Goal: Information Seeking & Learning: Check status

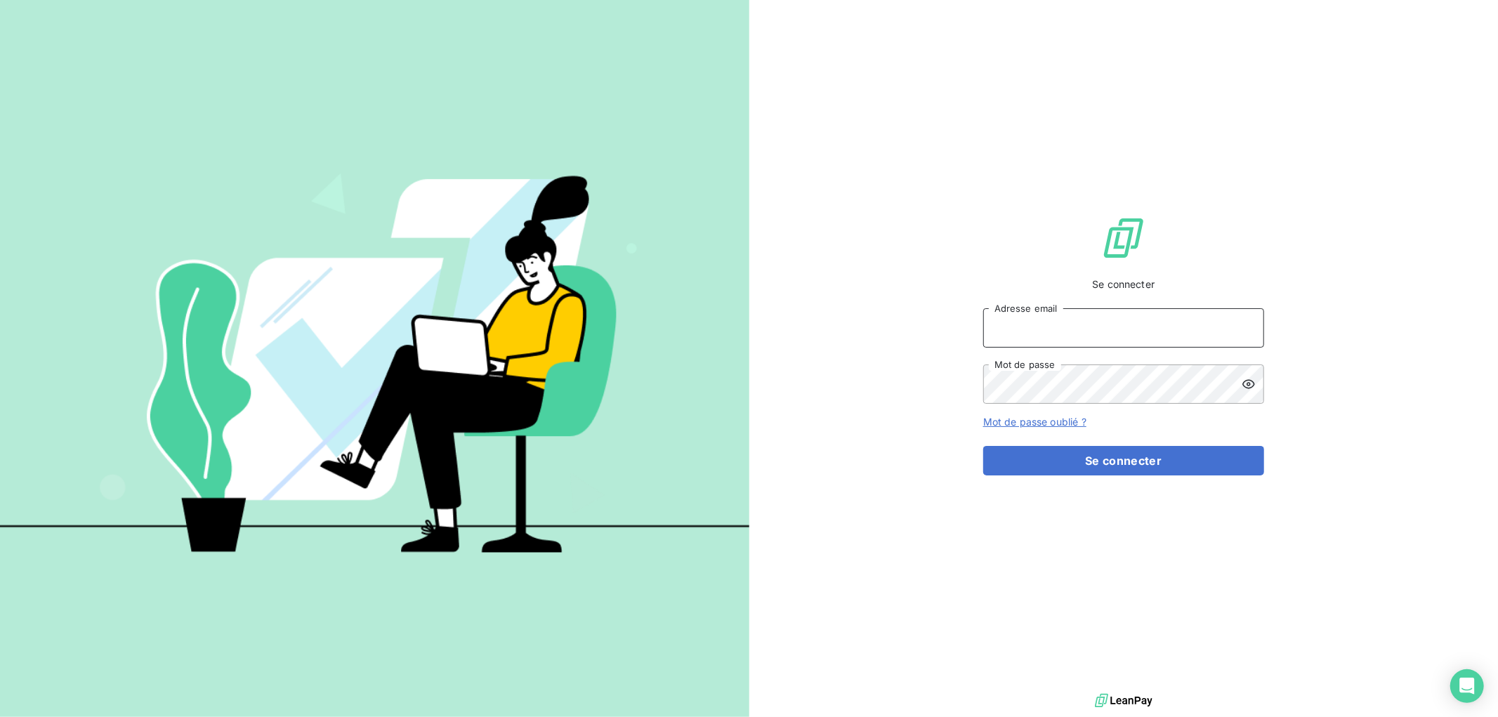
type input "gsudre@thibaut.fr"
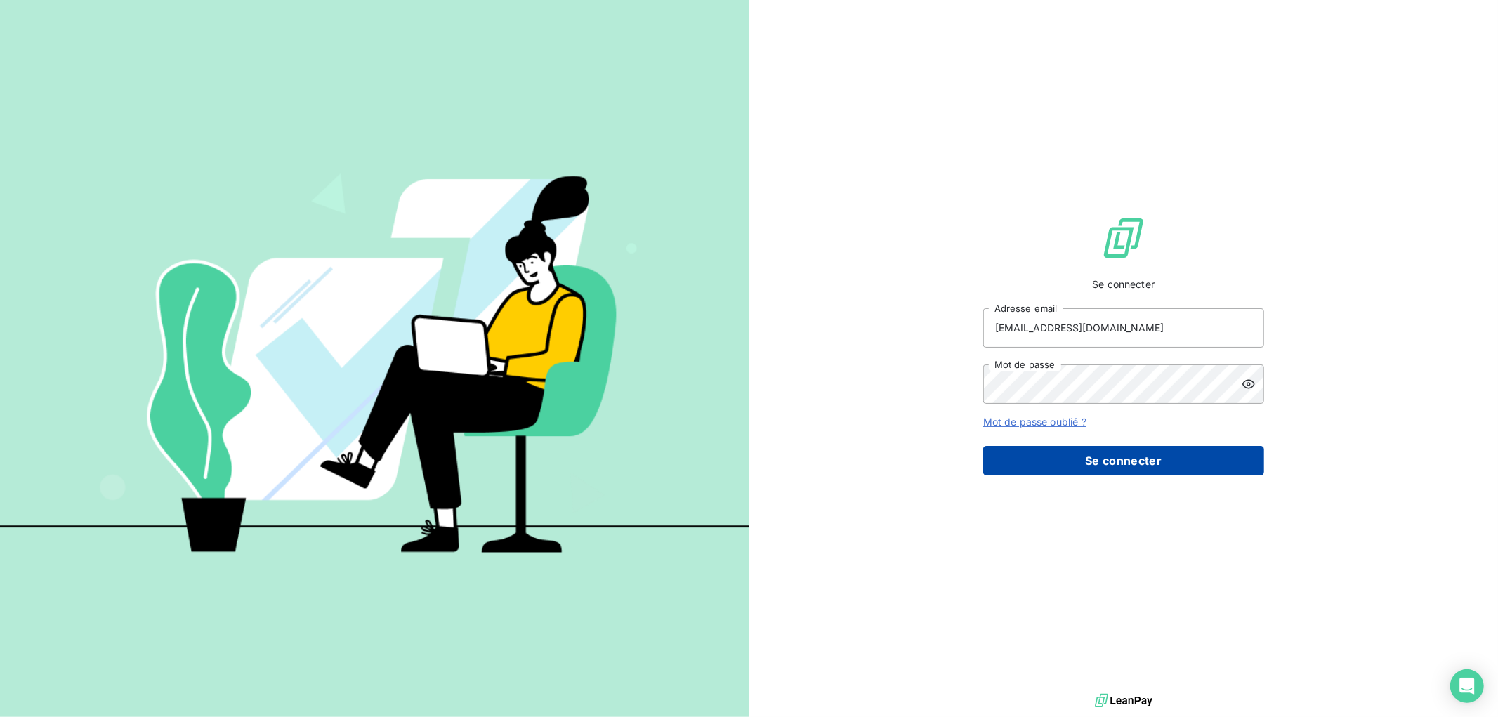
click at [1066, 466] on button "Se connecter" at bounding box center [1124, 461] width 281 height 30
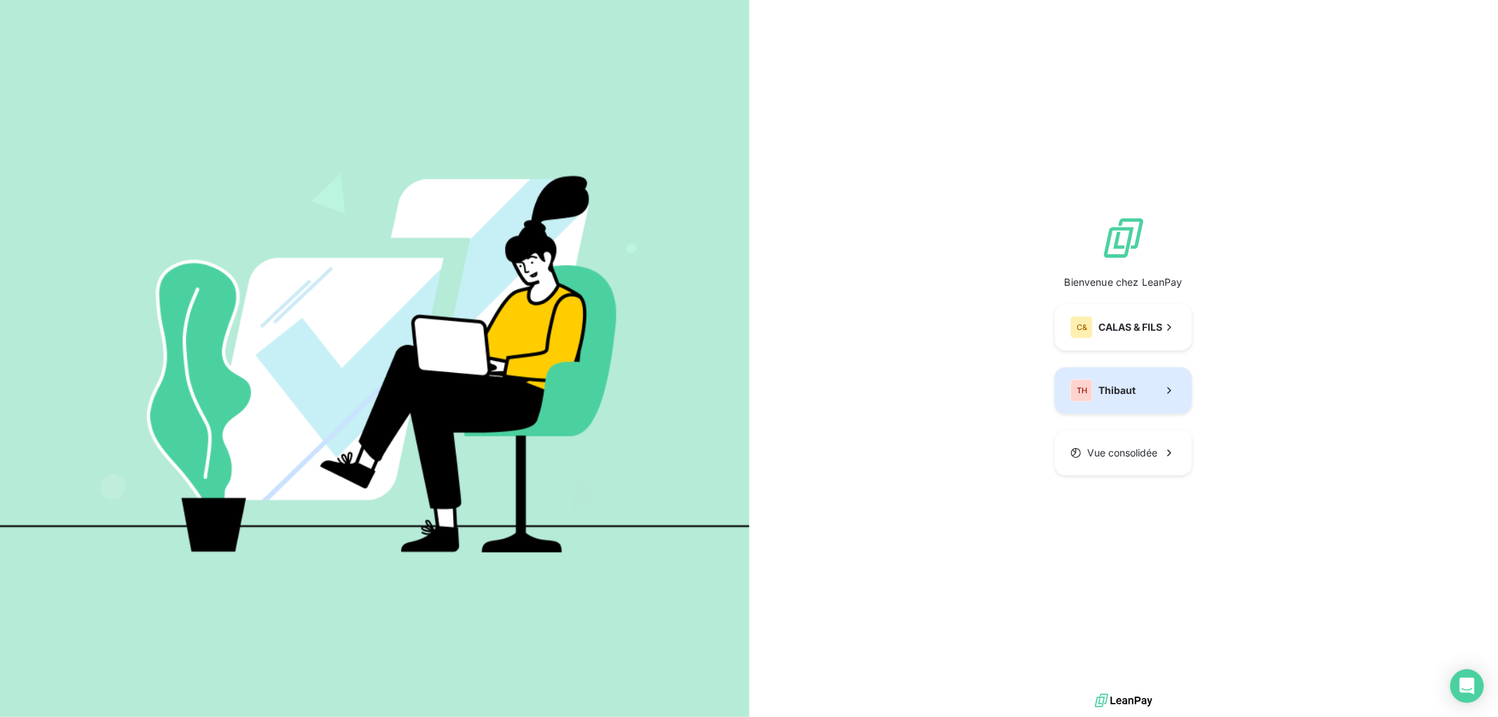
click at [1099, 398] on span "Thibaut" at bounding box center [1117, 391] width 37 height 14
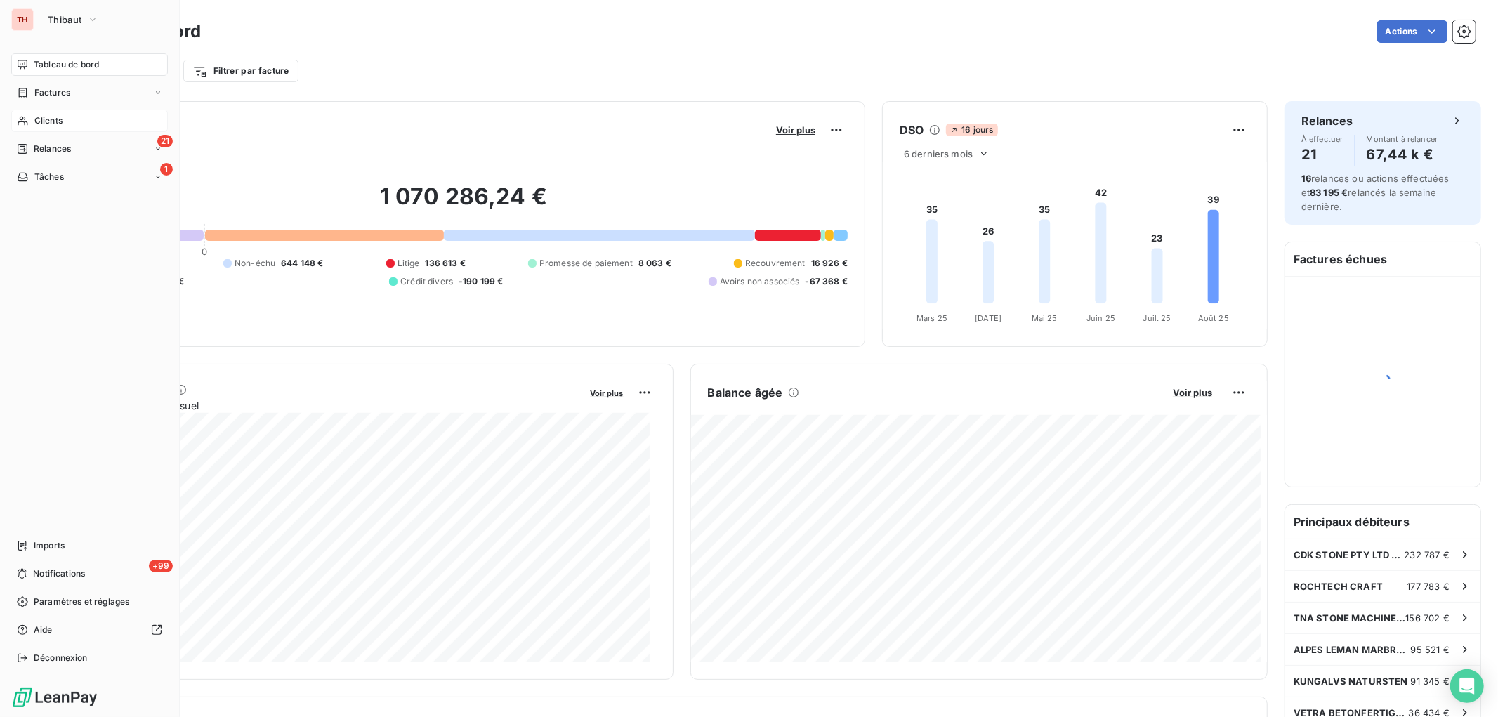
click at [51, 120] on span "Clients" at bounding box center [48, 121] width 28 height 13
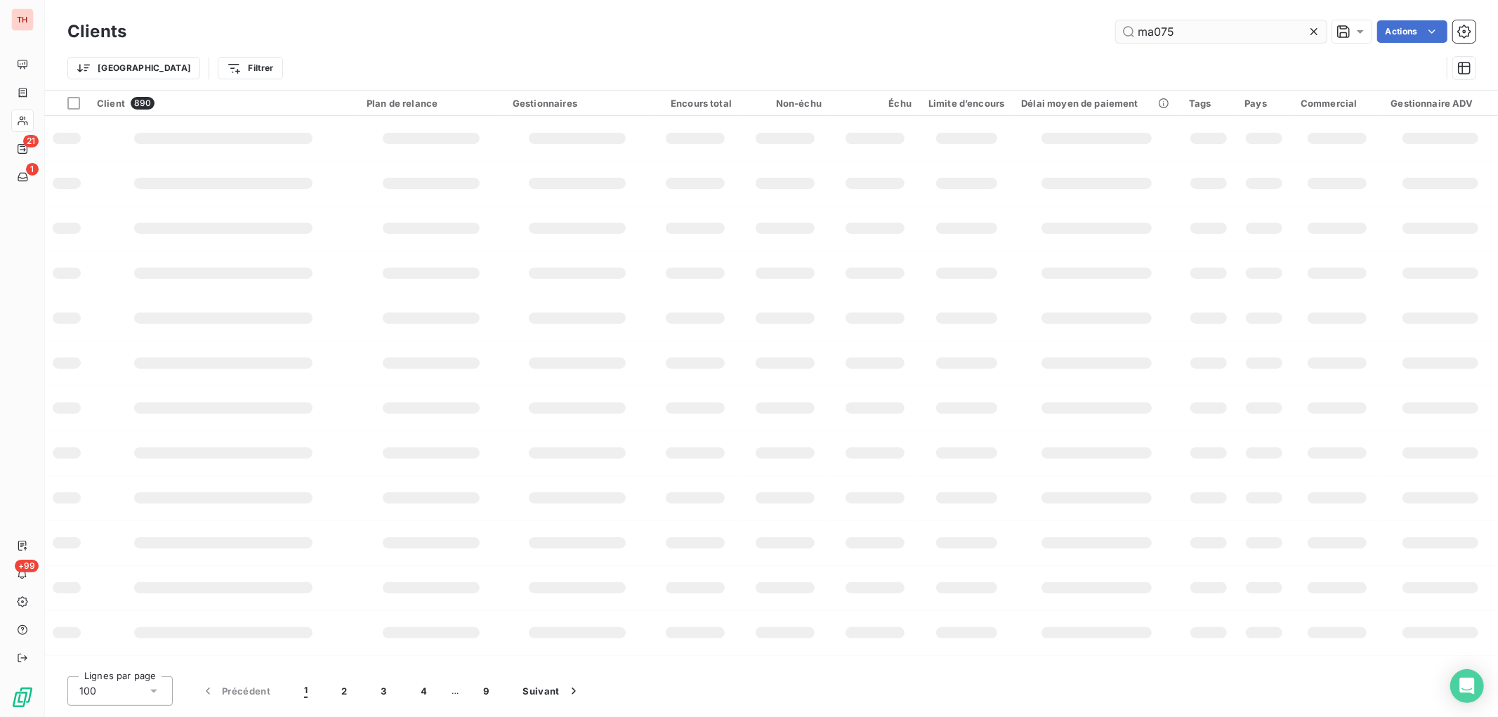
type input "ma075"
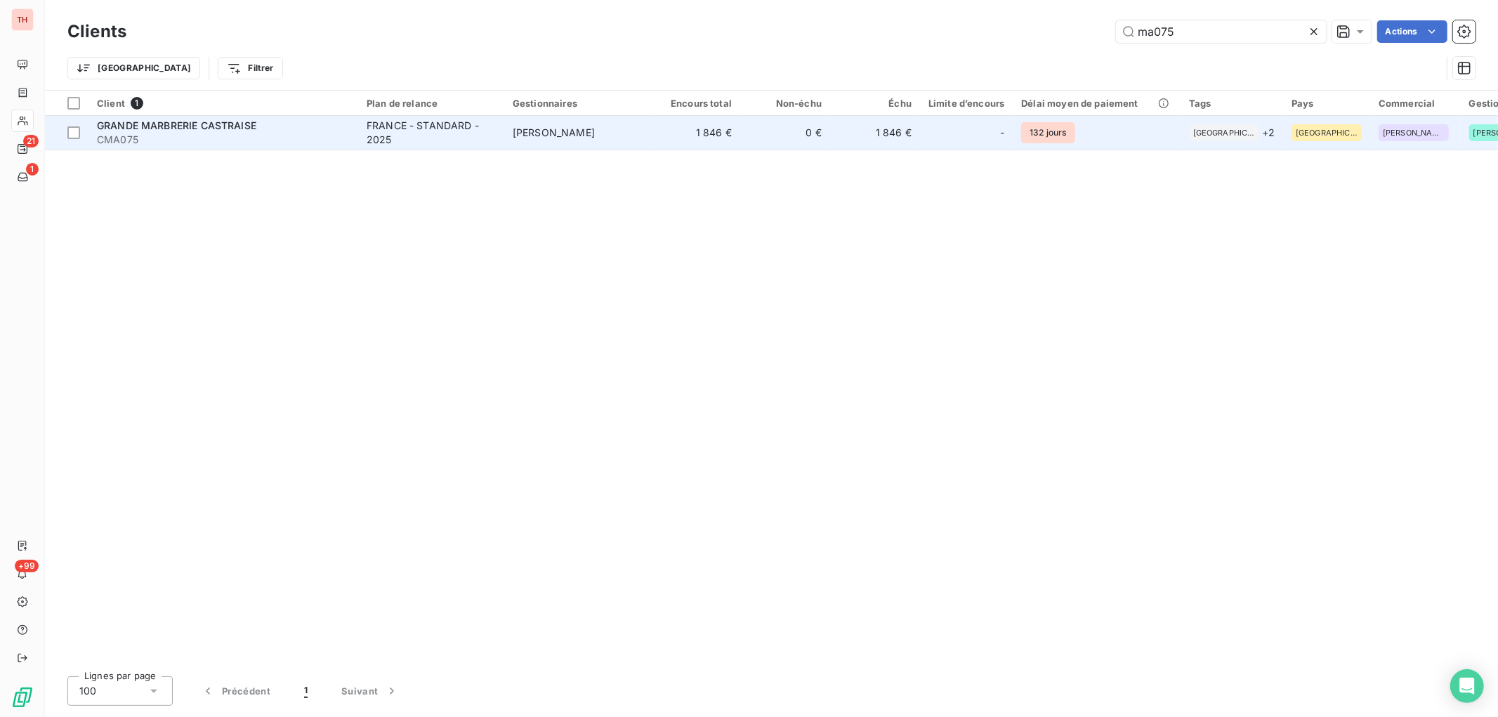
click at [333, 129] on div "GRANDE MARBRERIE CASTRAISE" at bounding box center [223, 126] width 253 height 14
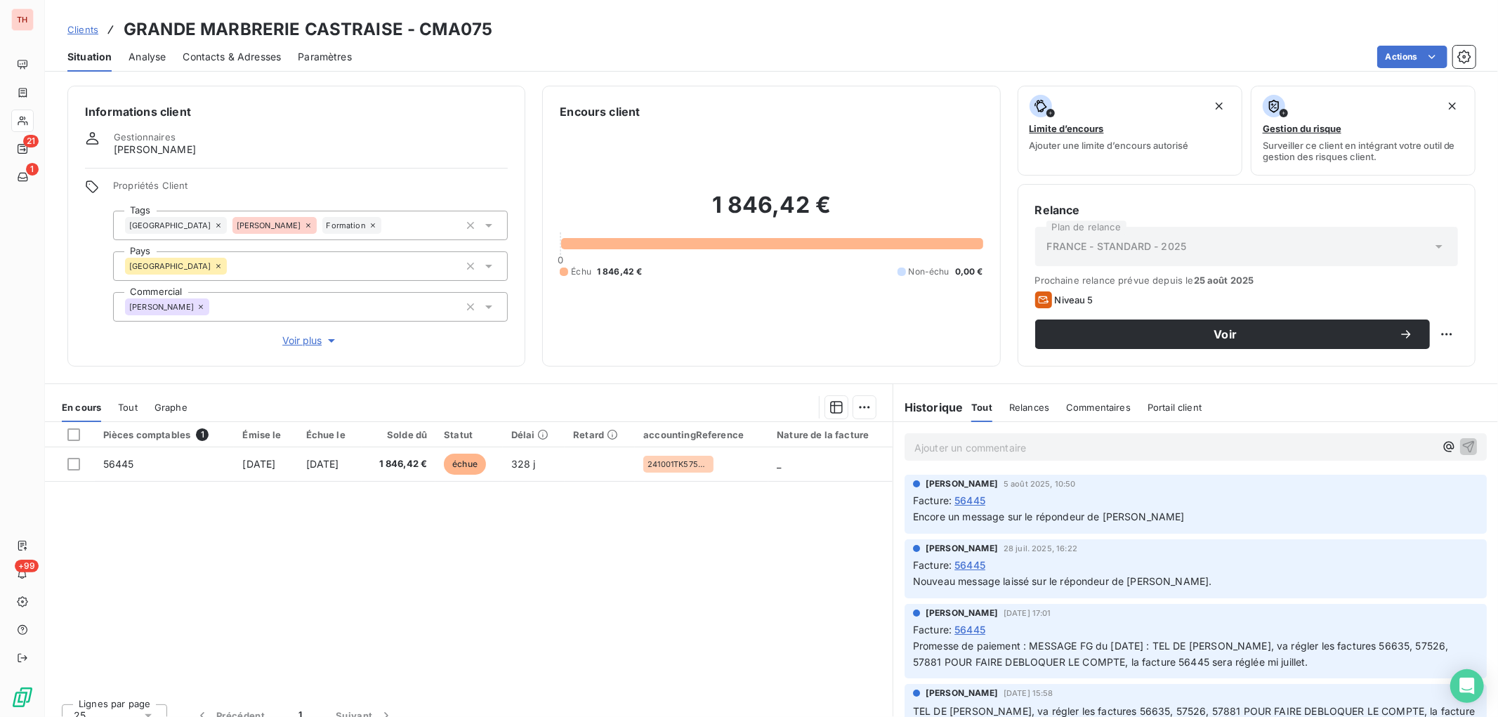
click at [303, 339] on span "Voir plus" at bounding box center [310, 341] width 56 height 14
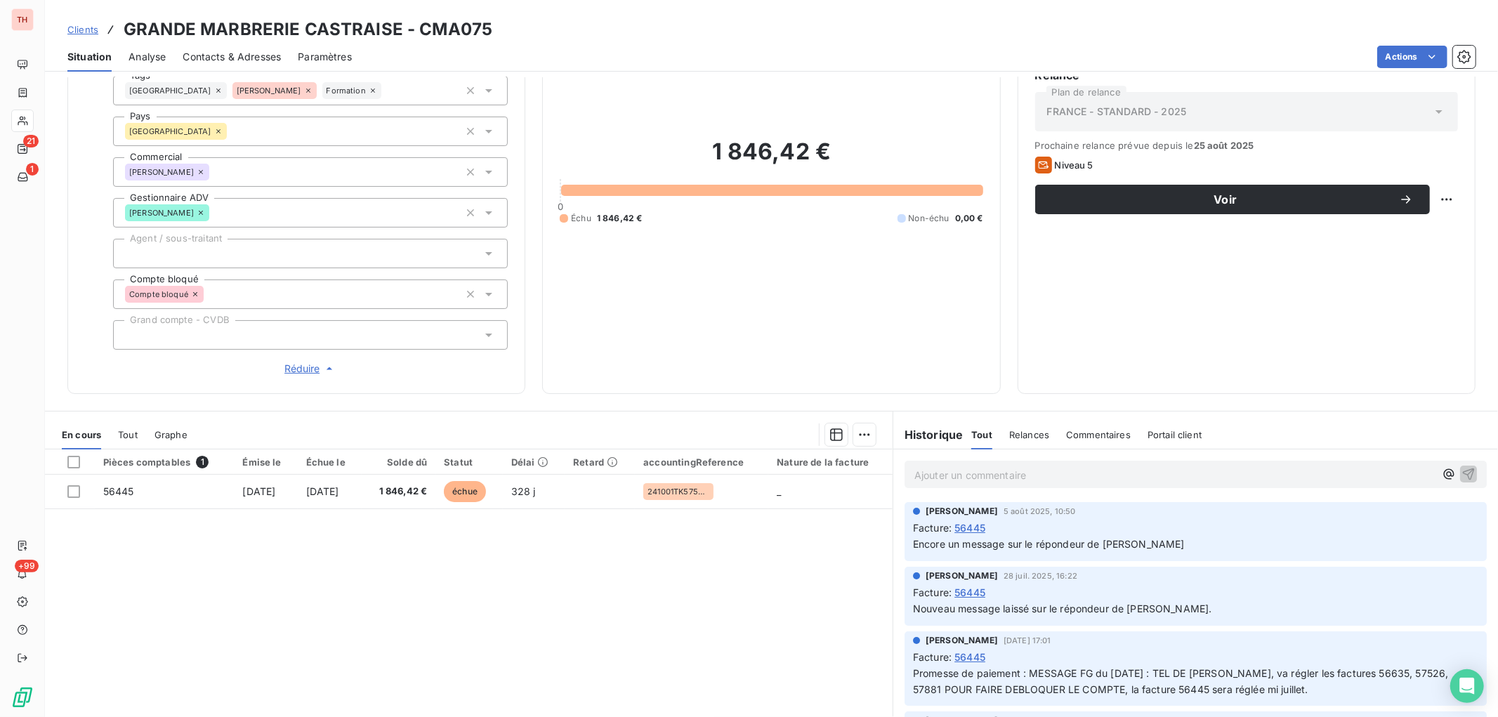
scroll to position [156, 0]
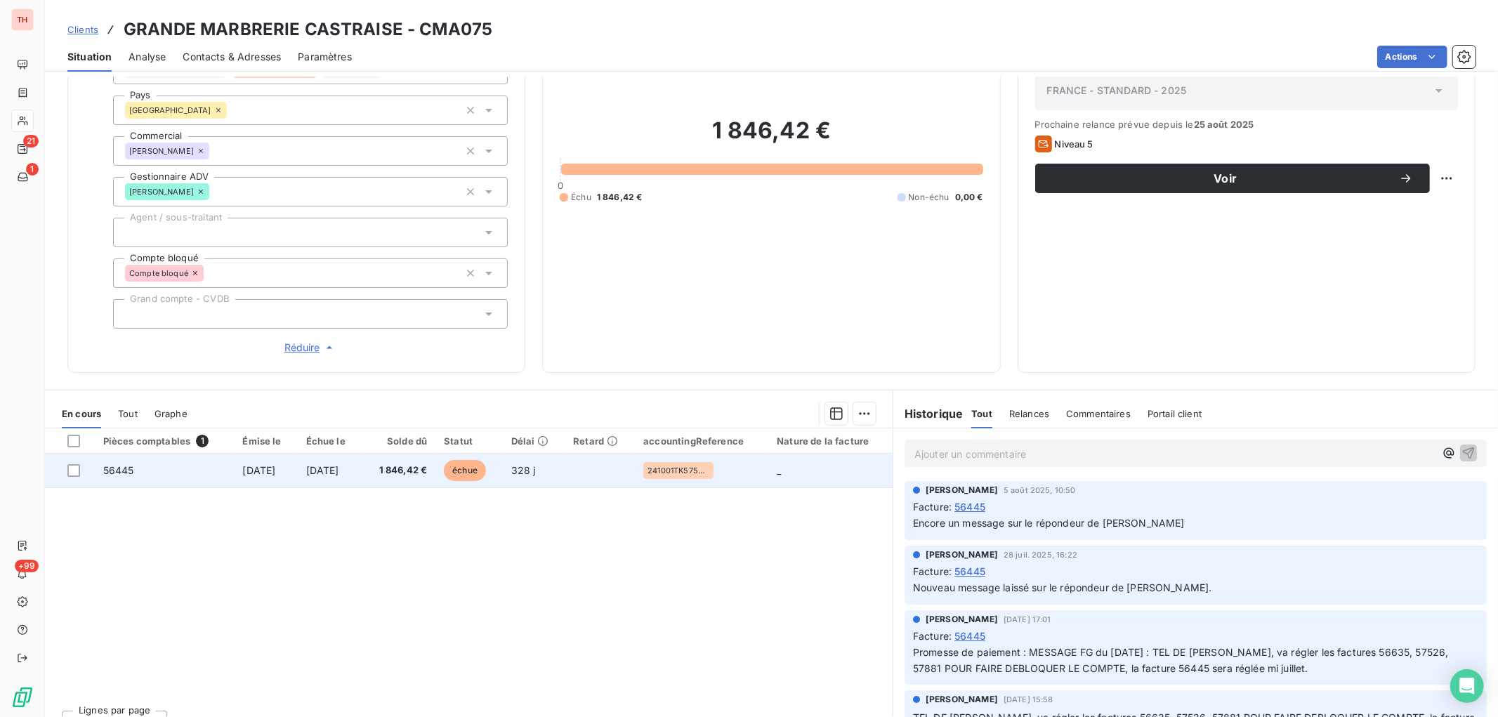
click at [598, 458] on td at bounding box center [600, 471] width 70 height 34
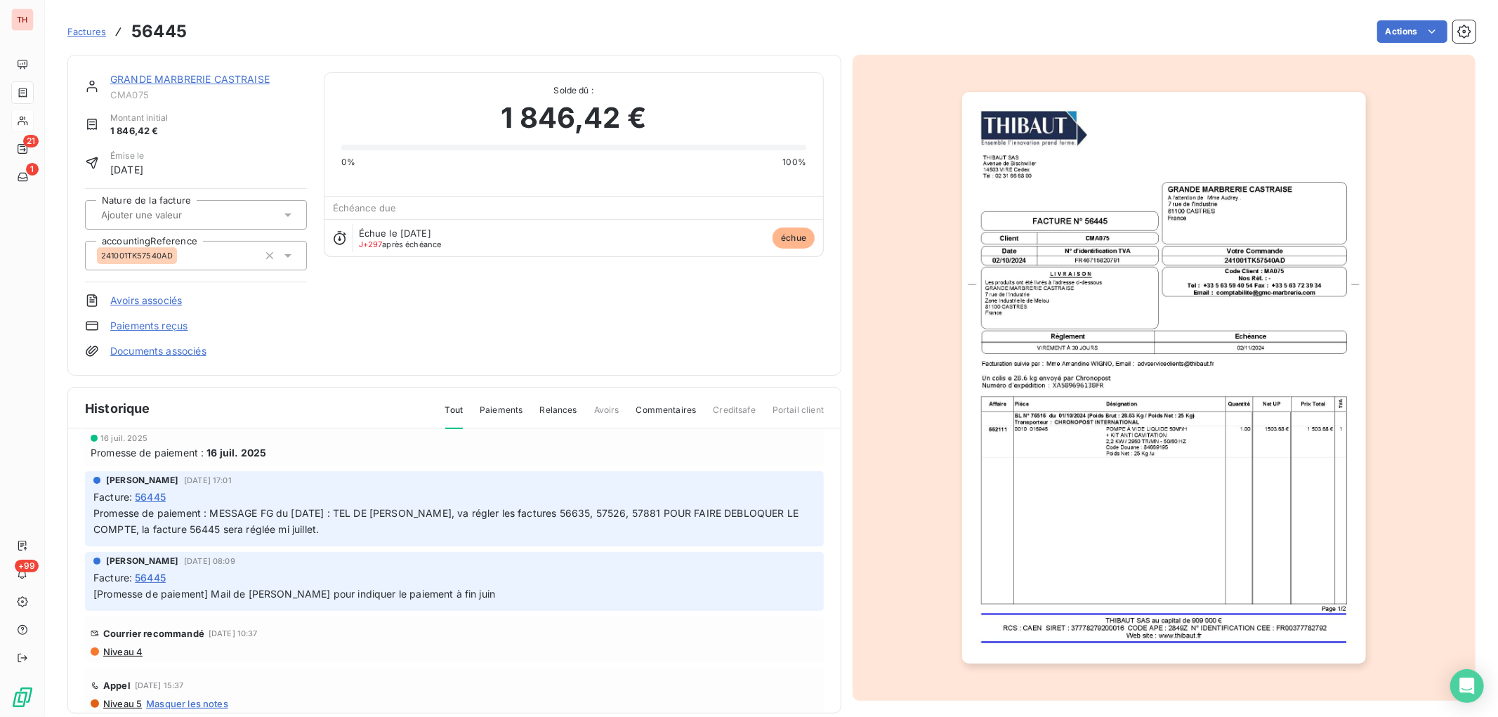
scroll to position [156, 0]
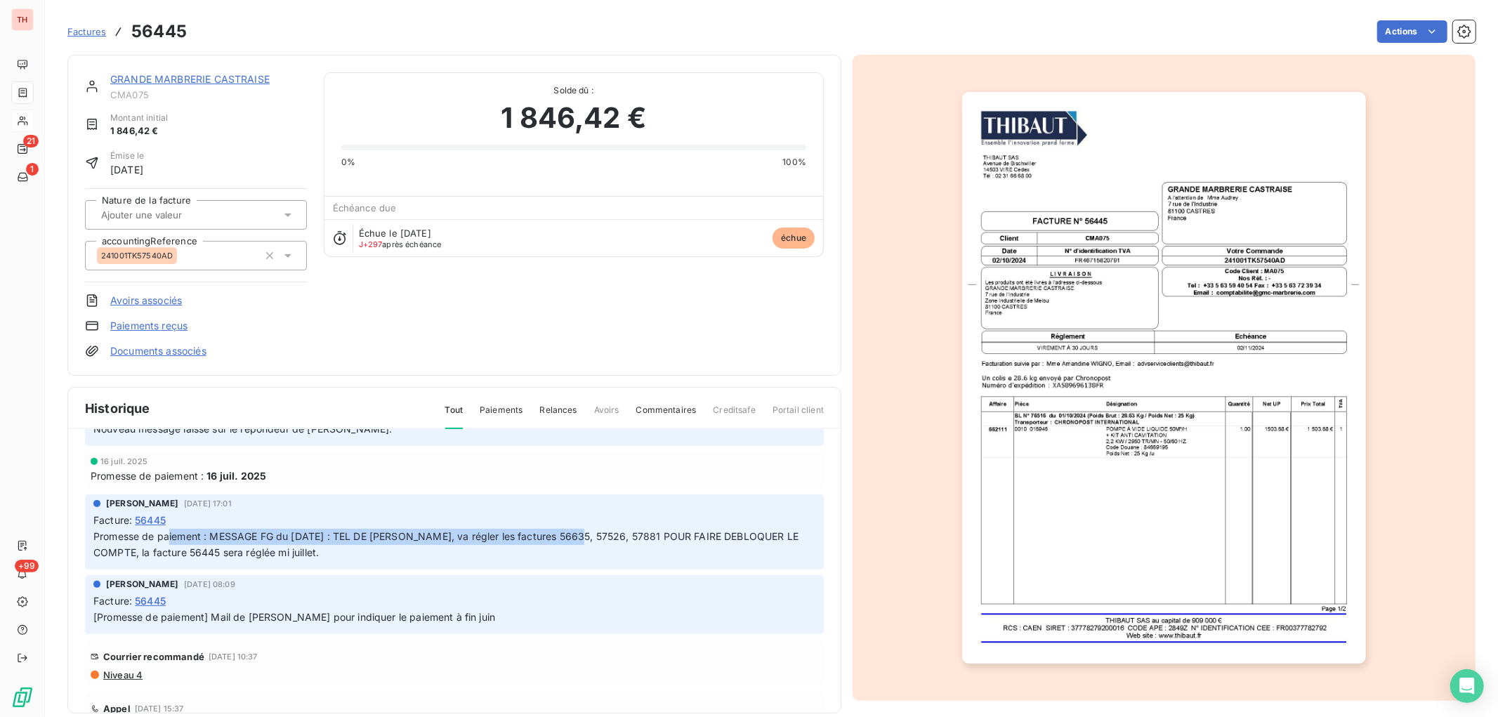
drag, startPoint x: 169, startPoint y: 535, endPoint x: 572, endPoint y: 538, distance: 402.6
click at [572, 538] on span "Promesse de paiement : MESSAGE FG du [DATE] : TEL DE [PERSON_NAME], va régler l…" at bounding box center [447, 544] width 708 height 28
drag, startPoint x: 193, startPoint y: 554, endPoint x: 324, endPoint y: 552, distance: 130.7
click at [324, 552] on span "Promesse de paiement : MESSAGE FG du [DATE] : TEL DE [PERSON_NAME], va régler l…" at bounding box center [447, 544] width 708 height 28
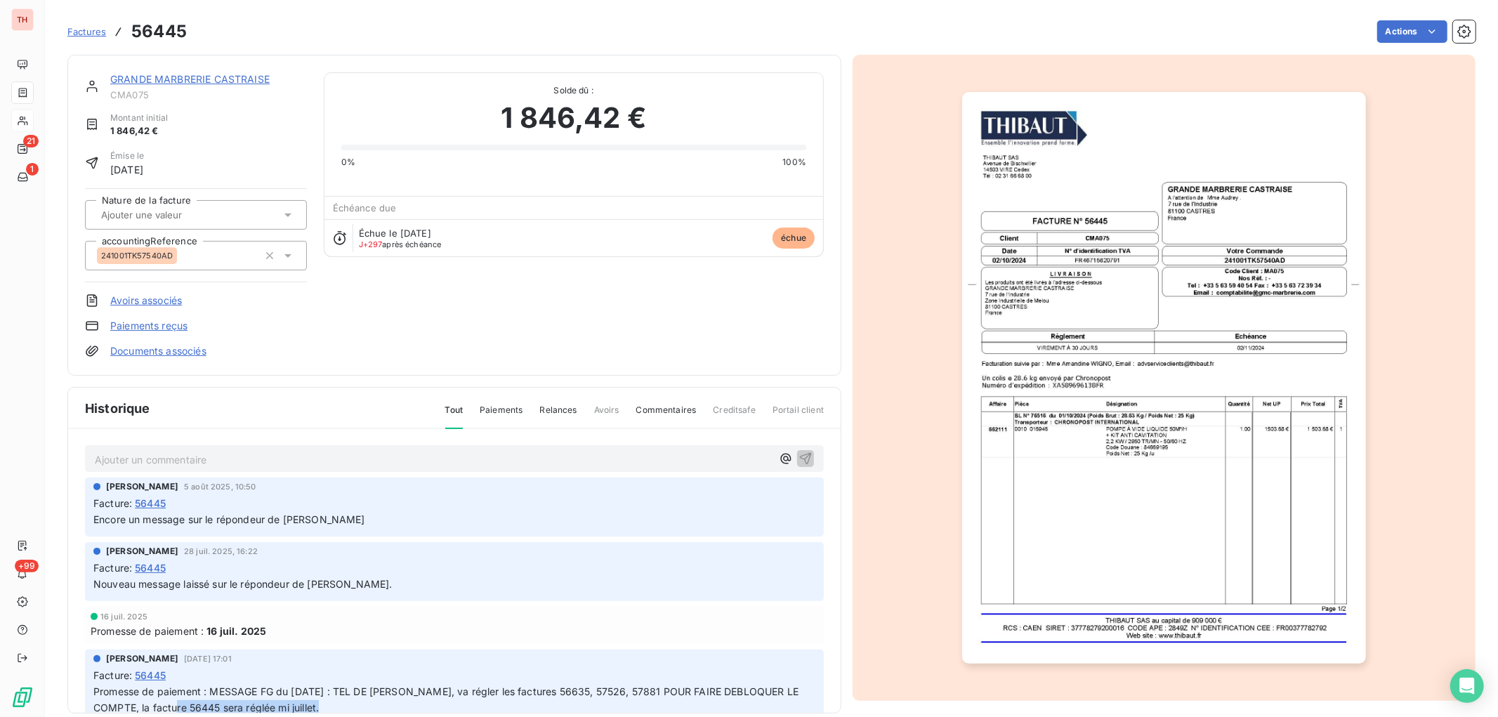
scroll to position [0, 0]
click at [202, 74] on link "GRANDE MARBRERIE CASTRAISE" at bounding box center [189, 79] width 159 height 12
